Goal: Task Accomplishment & Management: Manage account settings

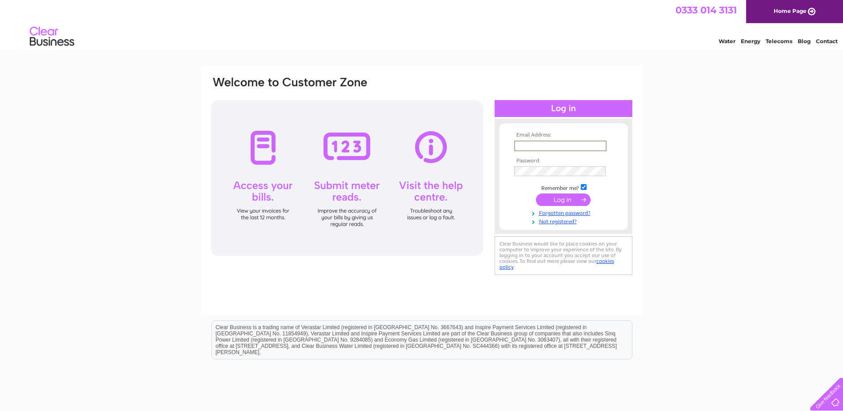
click at [540, 143] on input "text" at bounding box center [560, 145] width 92 height 11
click at [552, 138] on td at bounding box center [563, 145] width 103 height 14
click at [549, 144] on input "text" at bounding box center [560, 145] width 92 height 11
paste input "[EMAIL_ADDRESS][DOMAIN_NAME]"
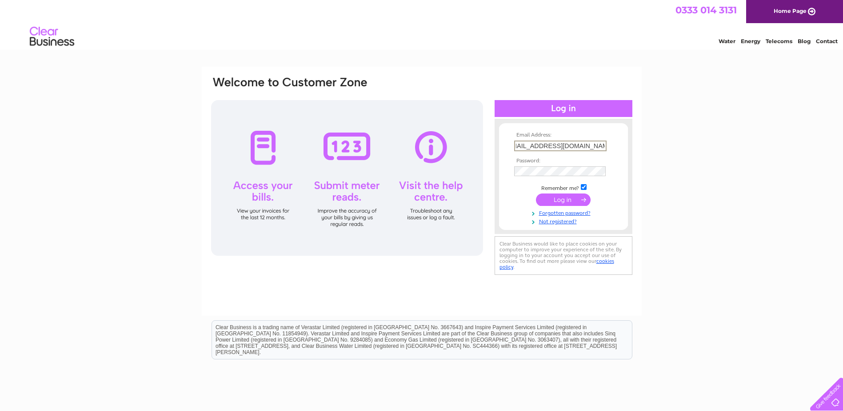
type input "[EMAIL_ADDRESS][DOMAIN_NAME]"
click at [559, 198] on input "submit" at bounding box center [563, 199] width 55 height 12
click at [735, 175] on div "Email Address: [EMAIL_ADDRESS][DOMAIN_NAME] Password:" at bounding box center [421, 267] width 843 height 401
